Goal: Task Accomplishment & Management: Manage account settings

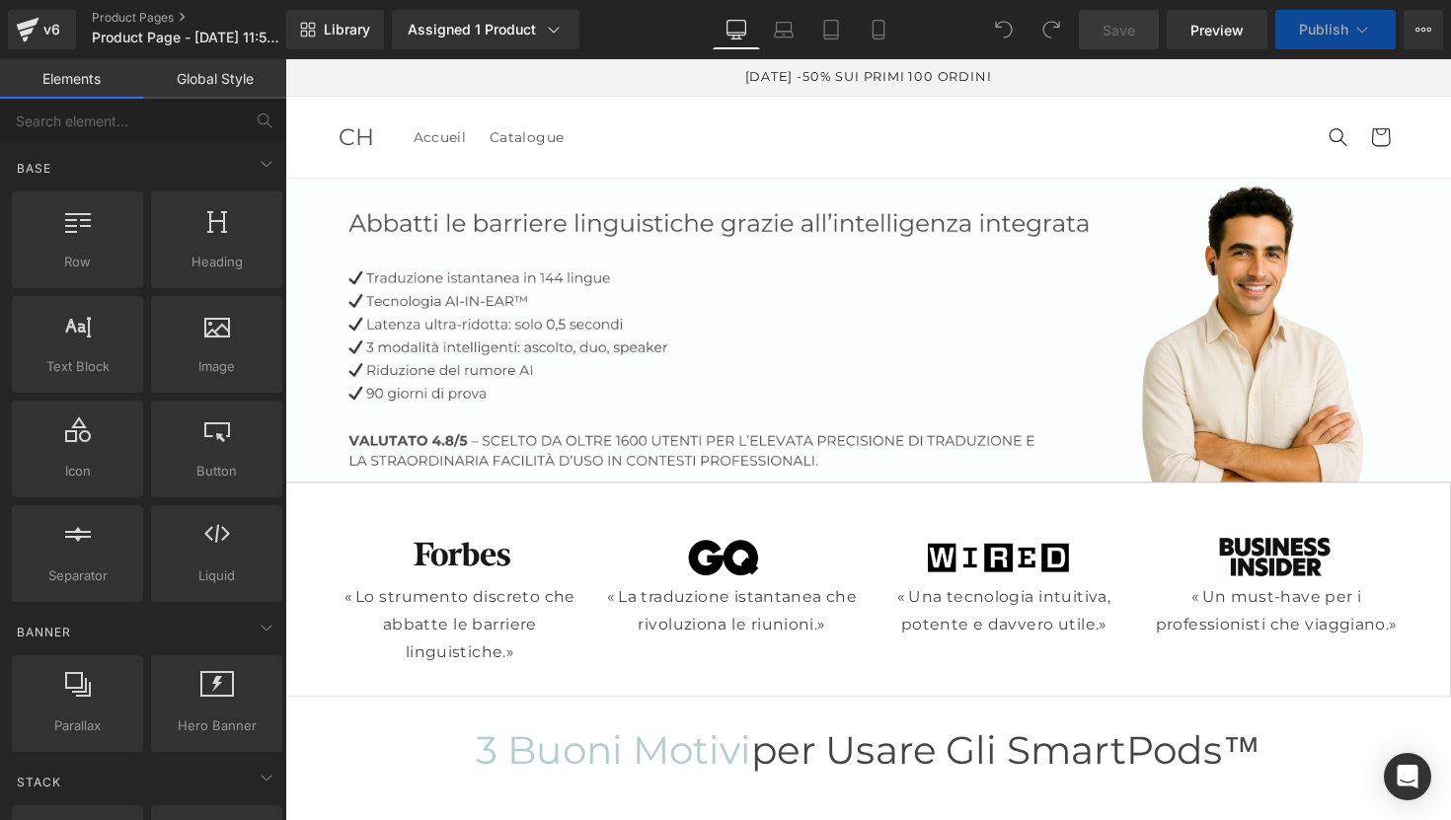
click at [1430, 30] on icon at bounding box center [1429, 30] width 5 height 4
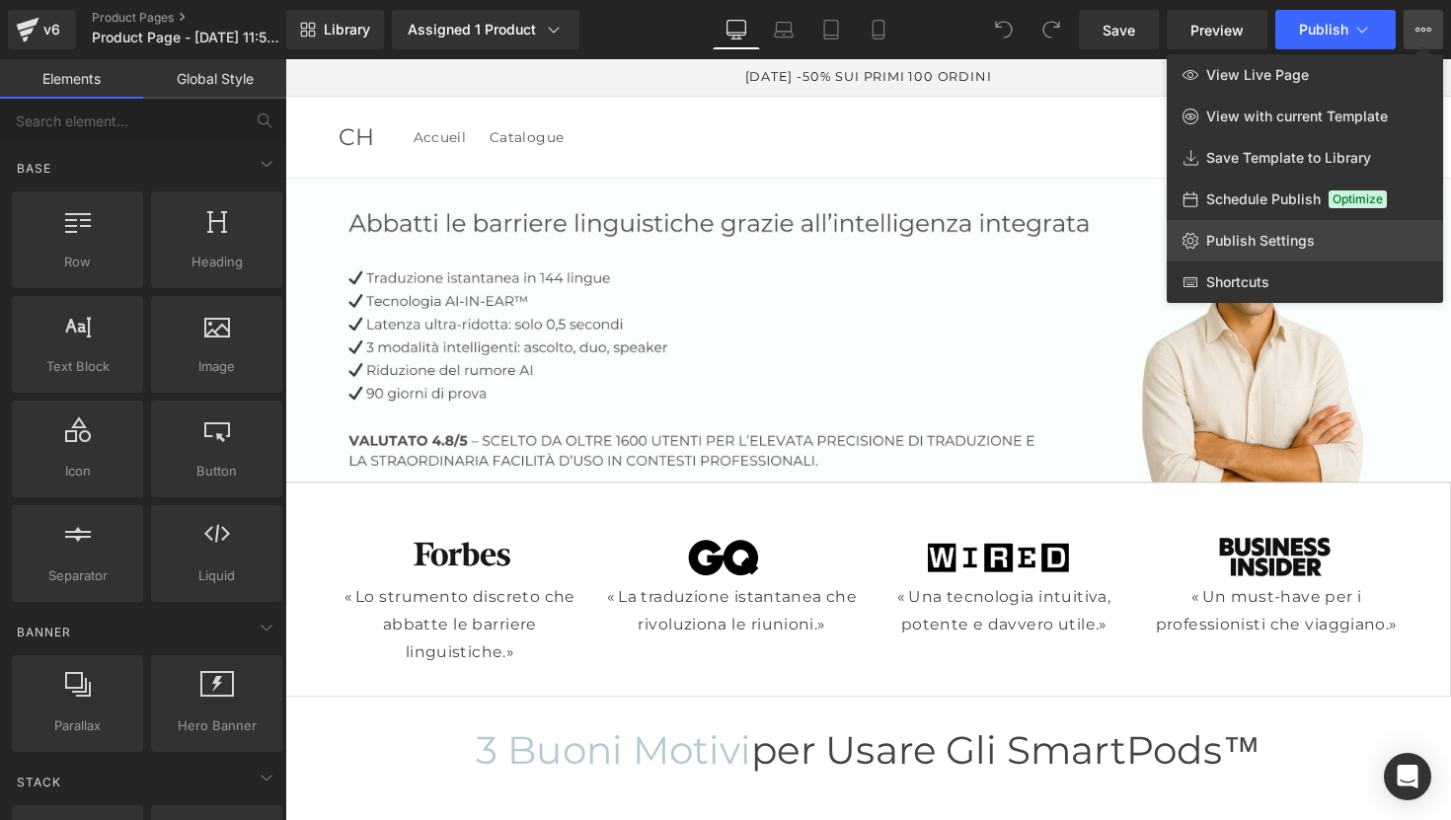
click at [1261, 239] on span "Publish Settings" at bounding box center [1260, 241] width 109 height 18
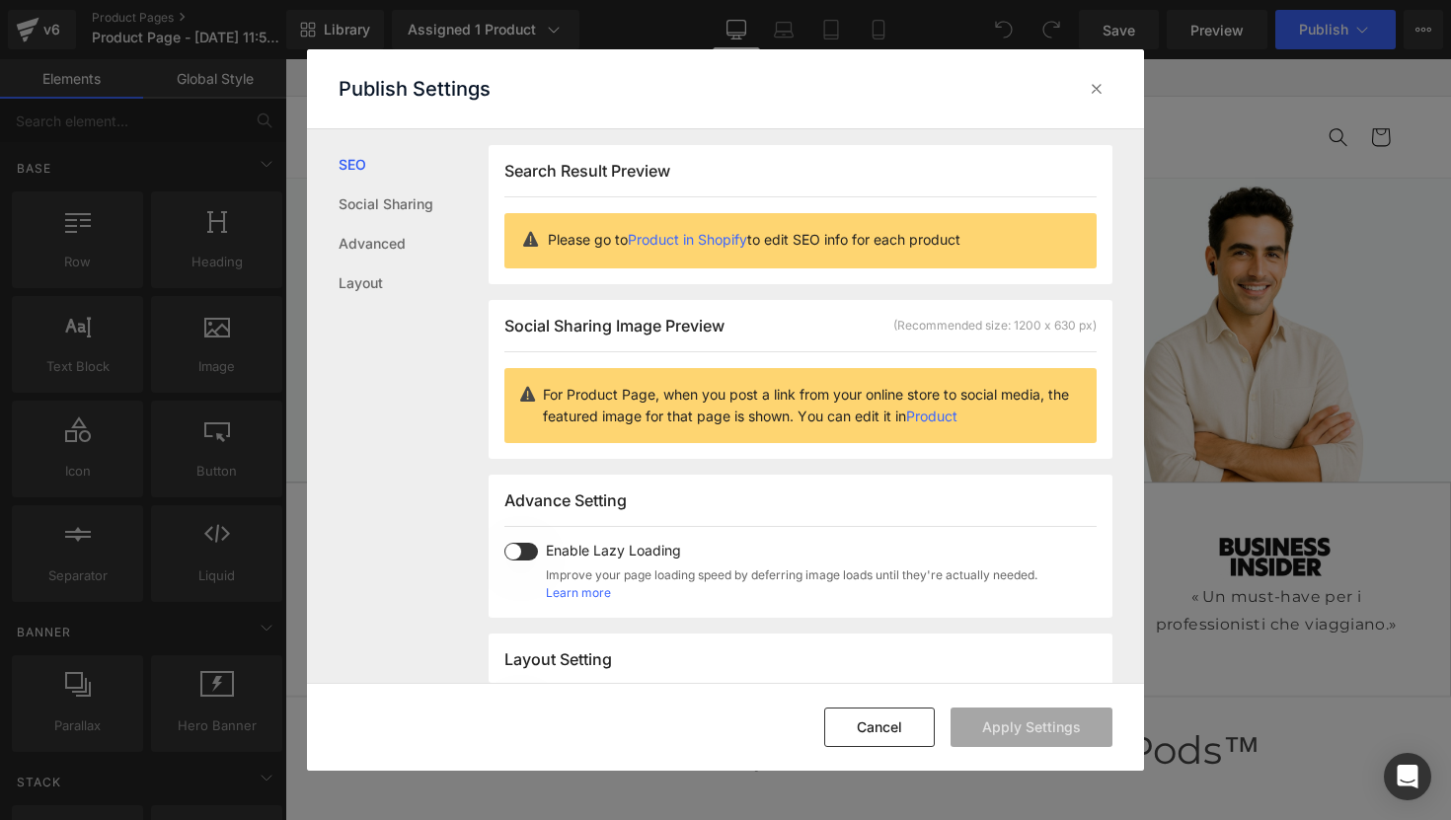
scroll to position [1, 0]
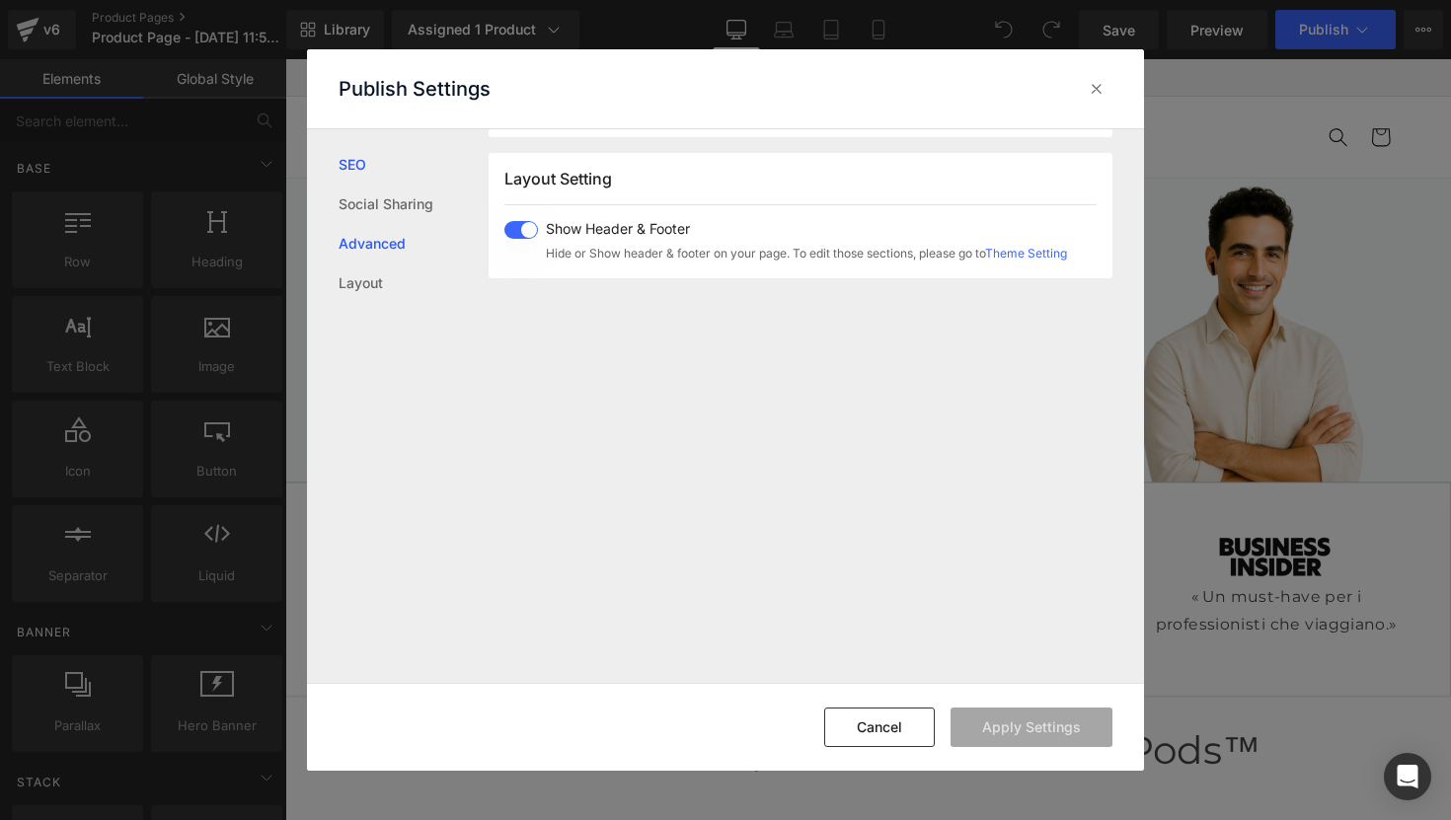
click at [387, 244] on link "Advanced" at bounding box center [414, 243] width 150 height 39
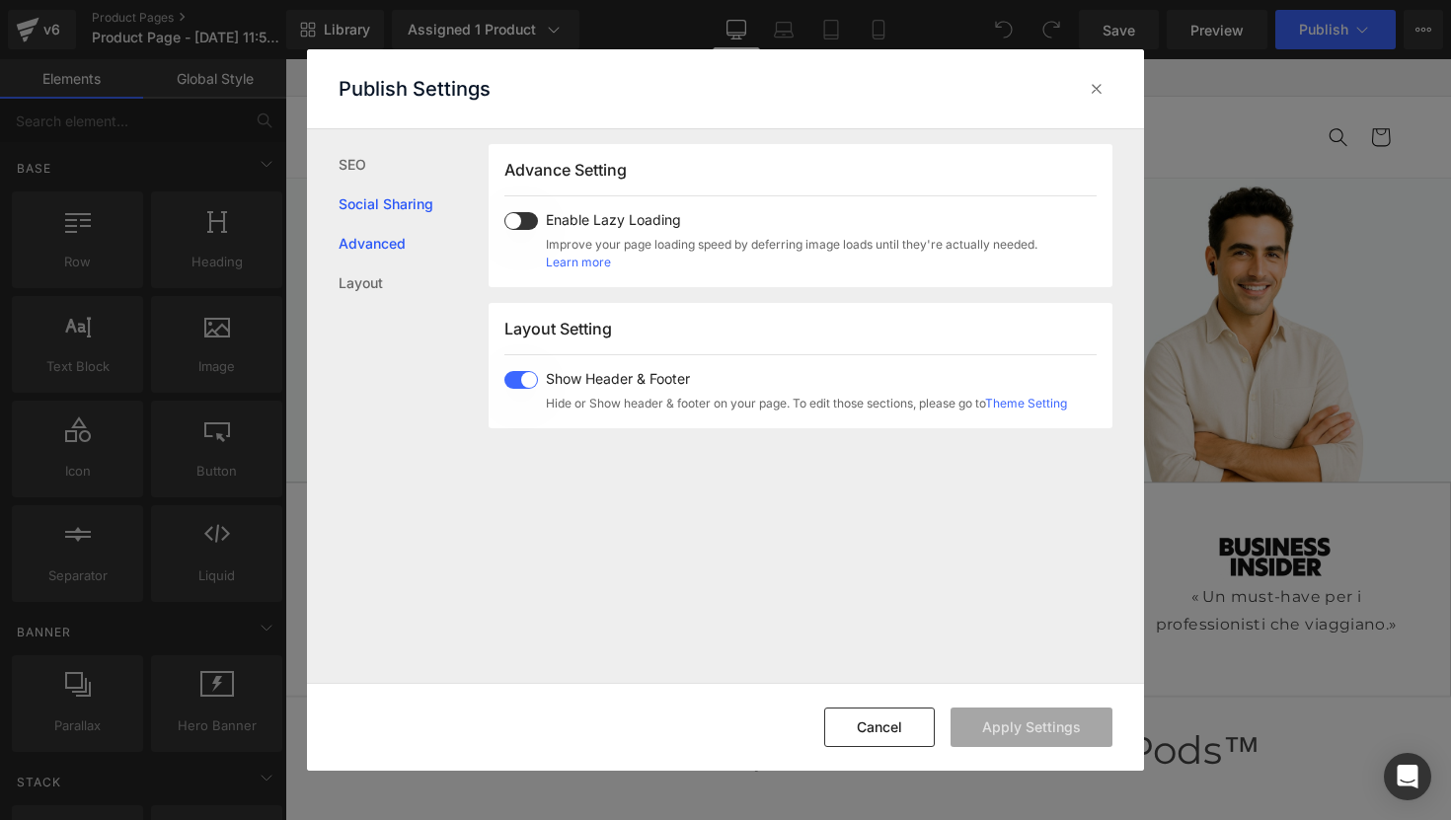
click at [385, 202] on link "Social Sharing" at bounding box center [414, 204] width 150 height 39
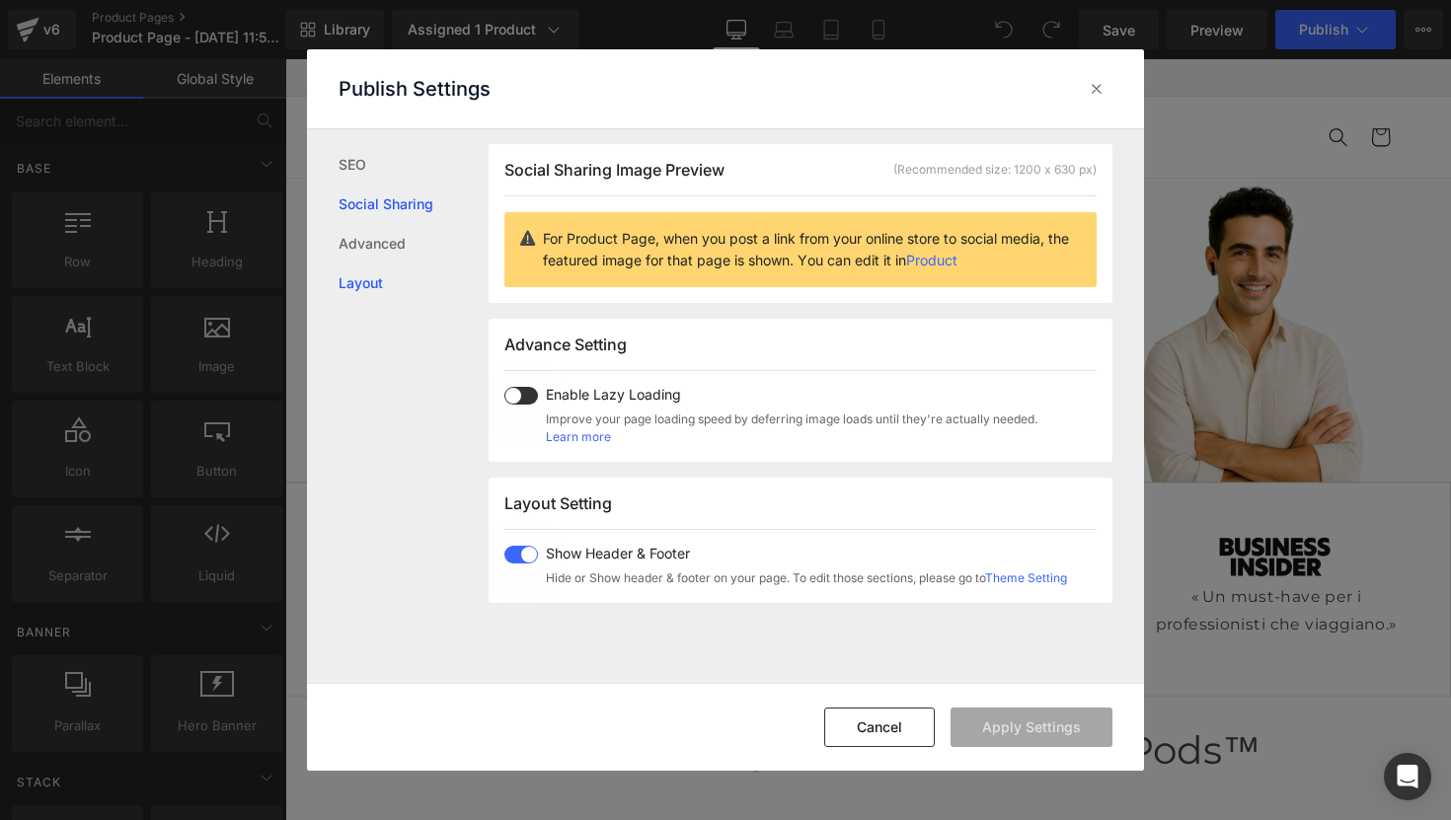
click at [367, 272] on link "Layout" at bounding box center [414, 283] width 150 height 39
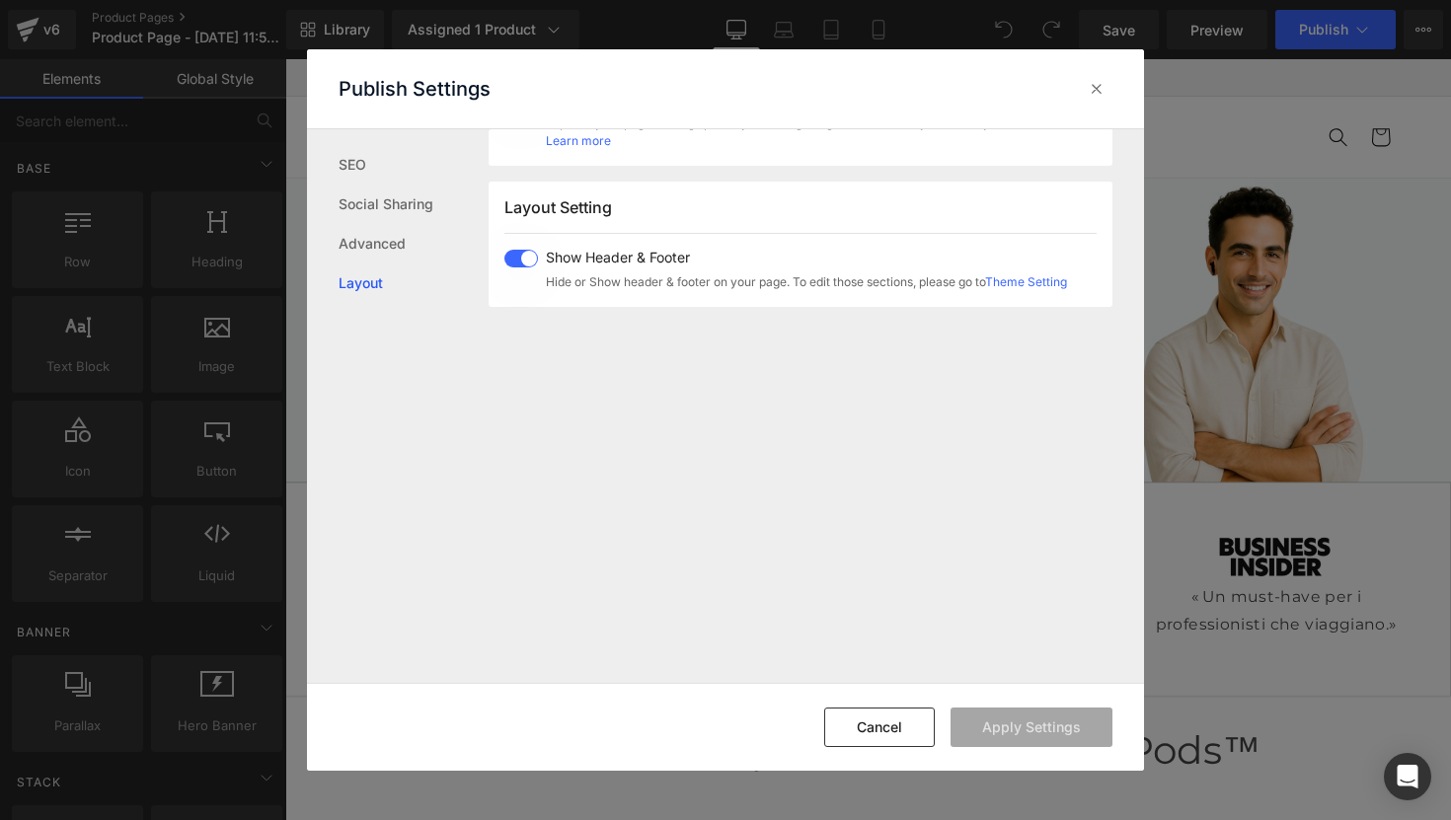
scroll to position [489, 0]
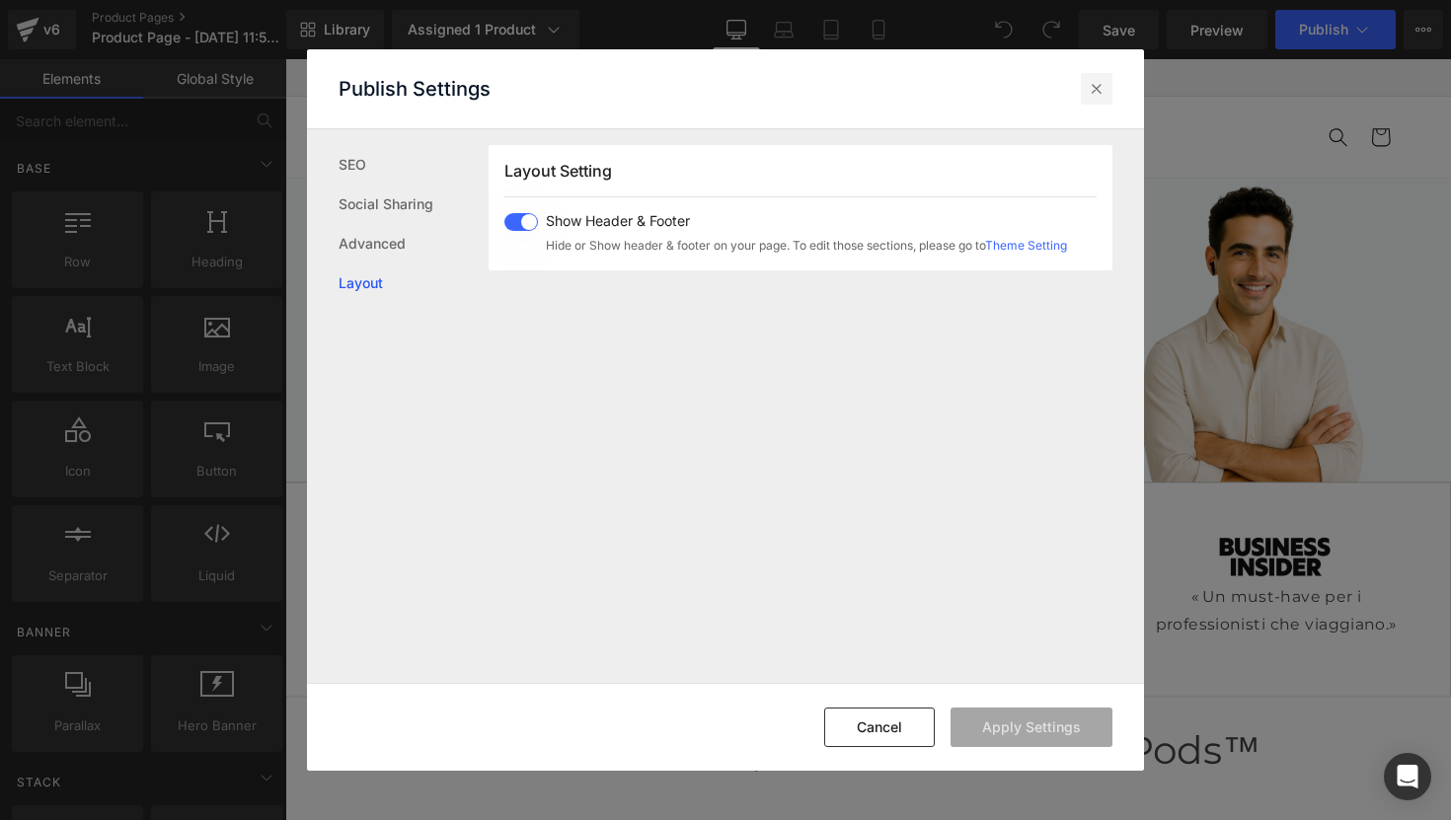
click at [1097, 79] on icon at bounding box center [1097, 89] width 20 height 20
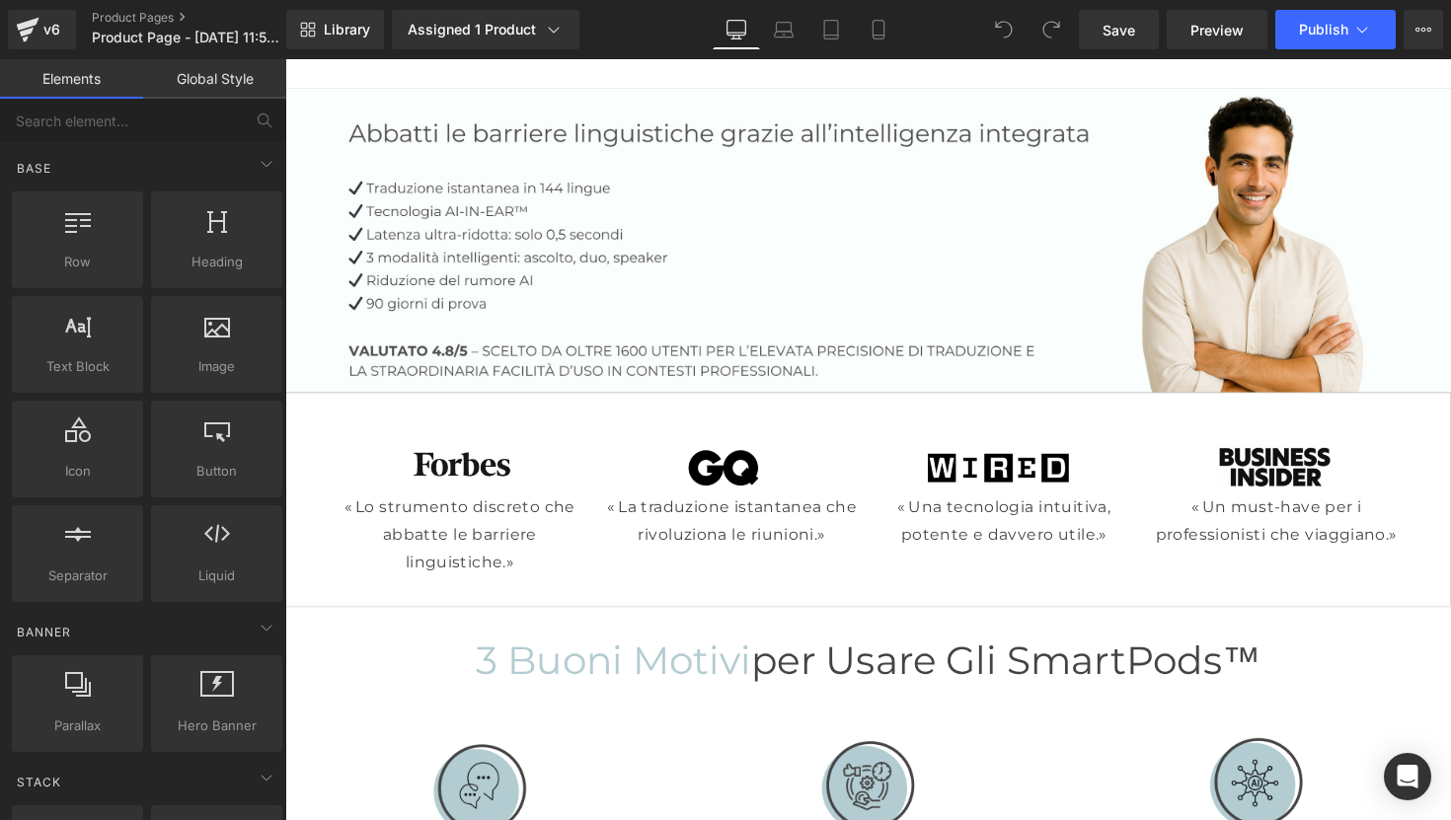
scroll to position [0, 0]
